Goal: Information Seeking & Learning: Learn about a topic

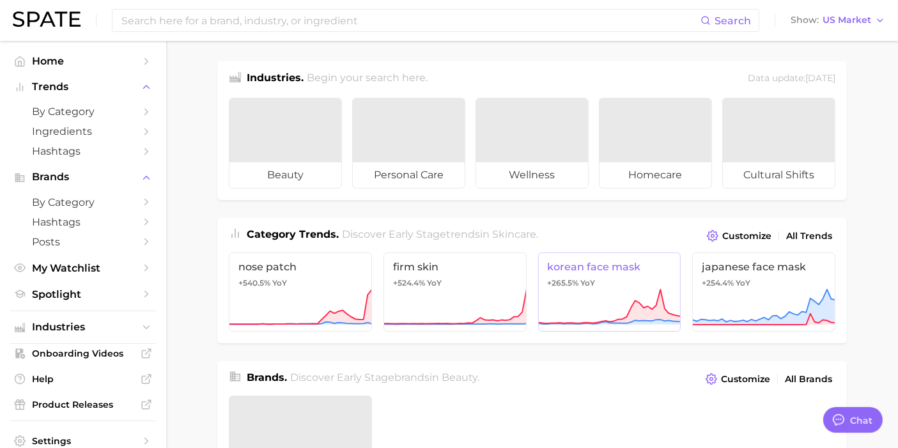
type textarea "x"
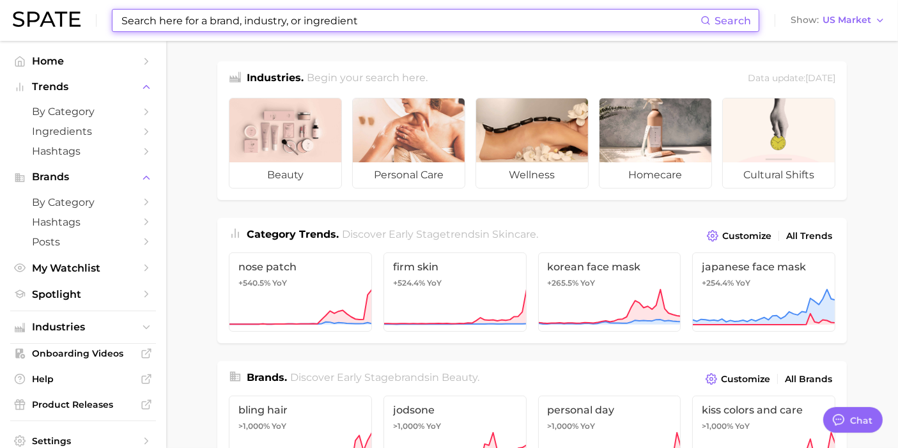
click at [268, 22] on input at bounding box center [410, 21] width 580 height 22
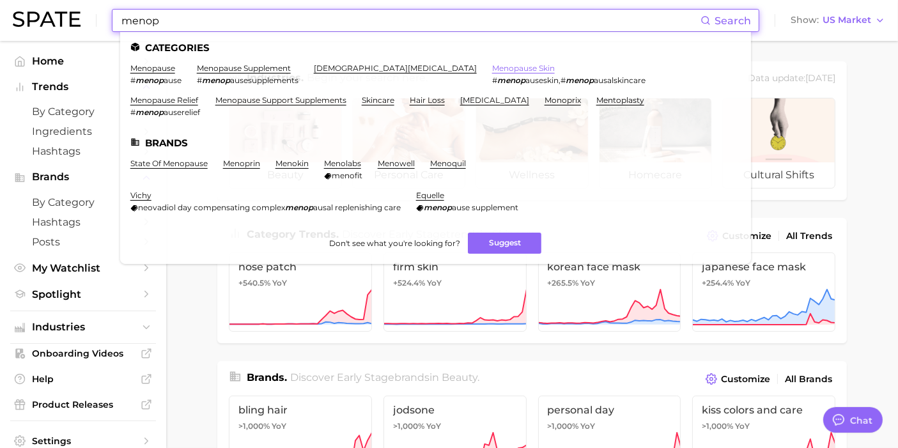
type input "menop"
click at [492, 68] on link "menopause skin" at bounding box center [523, 68] width 63 height 10
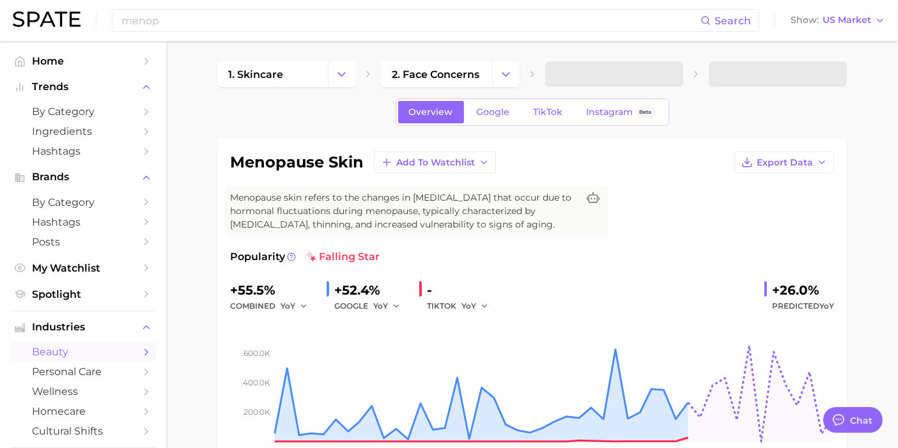
type textarea "x"
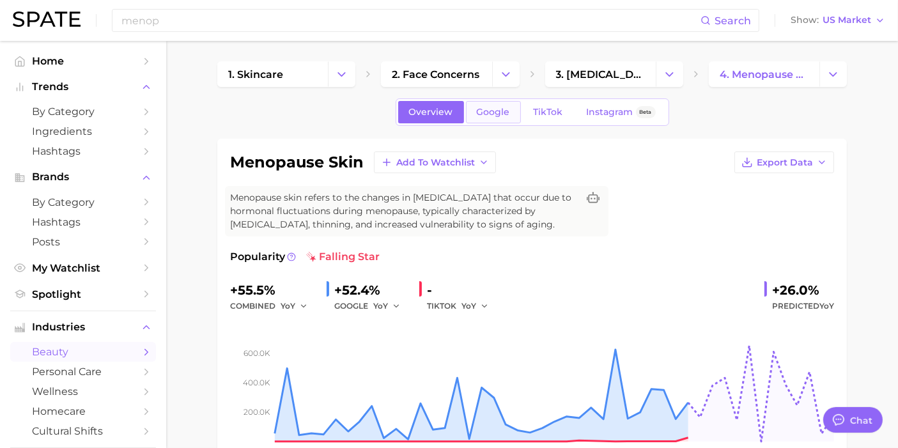
click at [483, 109] on span "Google" at bounding box center [493, 112] width 33 height 11
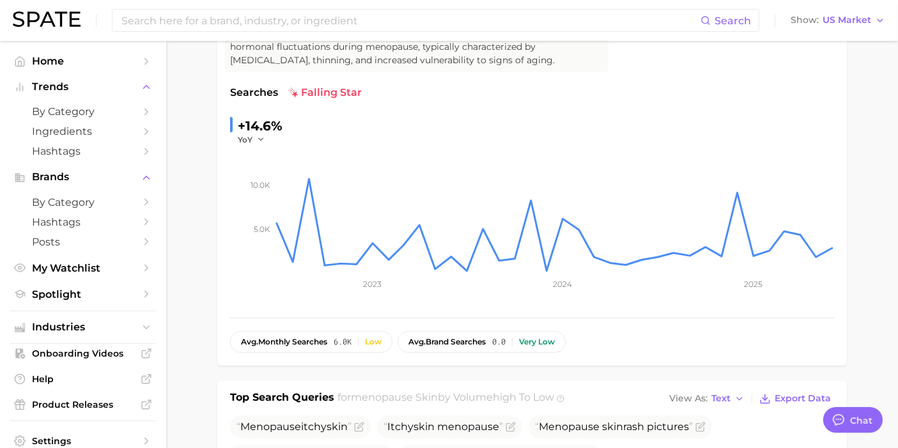
scroll to position [142, 0]
